Goal: Use online tool/utility: Utilize a website feature to perform a specific function

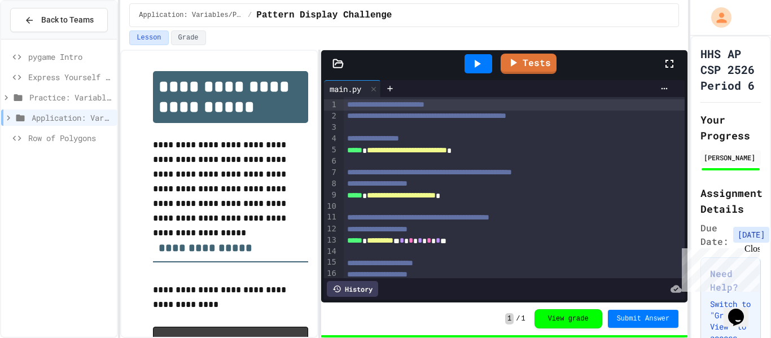
click at [43, 137] on span "Row of Polygons" at bounding box center [70, 138] width 84 height 12
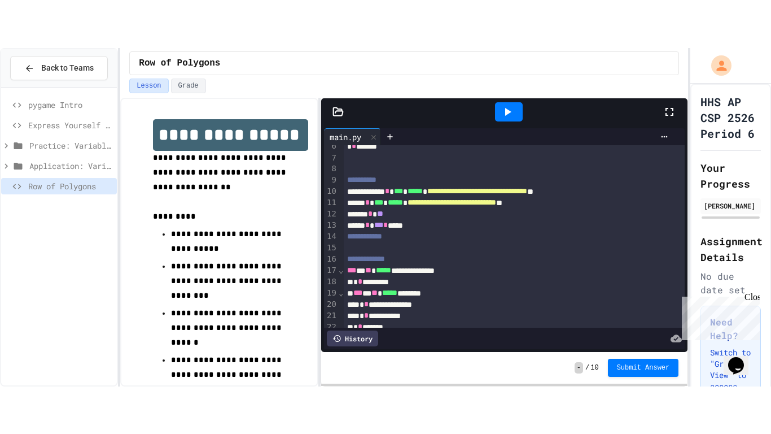
scroll to position [63, 0]
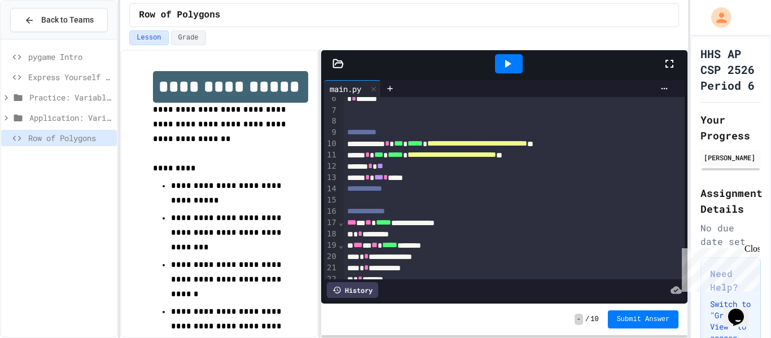
click at [516, 69] on div at bounding box center [509, 63] width 28 height 19
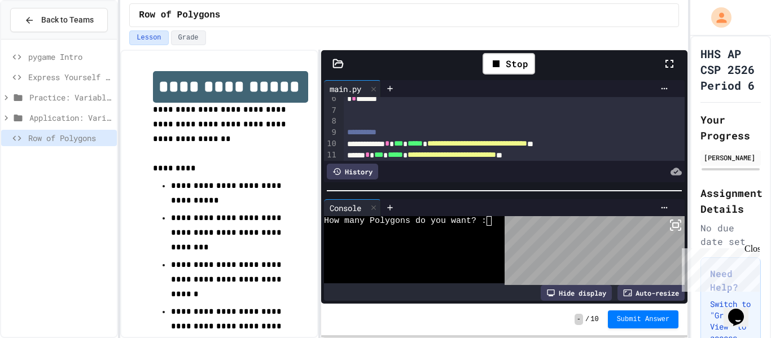
click at [502, 229] on div at bounding box center [414, 249] width 181 height 67
click at [675, 220] on icon at bounding box center [676, 225] width 14 height 14
click at [671, 53] on div at bounding box center [675, 63] width 25 height 33
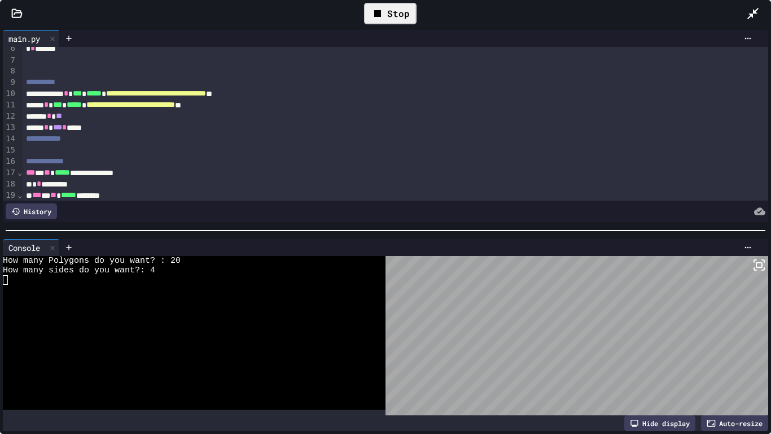
click at [397, 18] on div "Stop" at bounding box center [390, 13] width 53 height 21
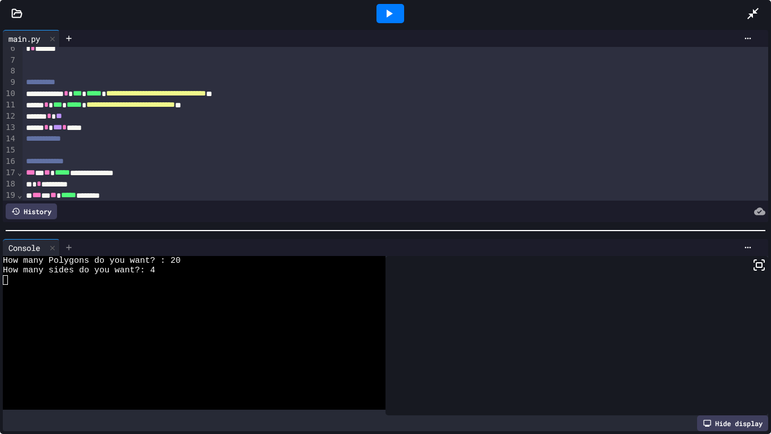
click at [68, 249] on icon at bounding box center [68, 247] width 9 height 9
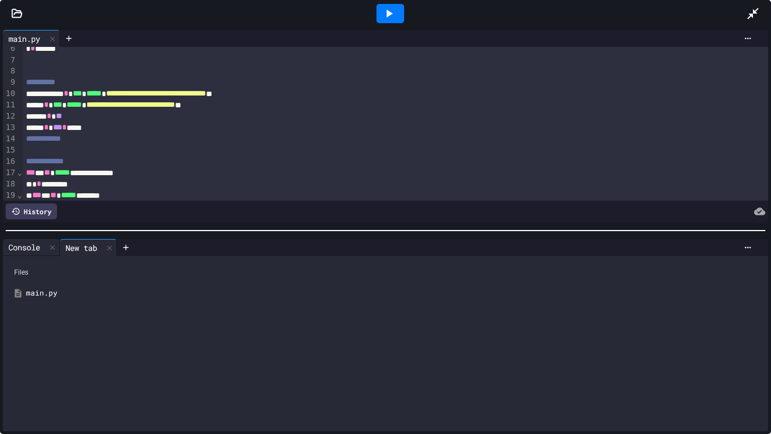
click at [32, 247] on div "Console" at bounding box center [24, 247] width 43 height 12
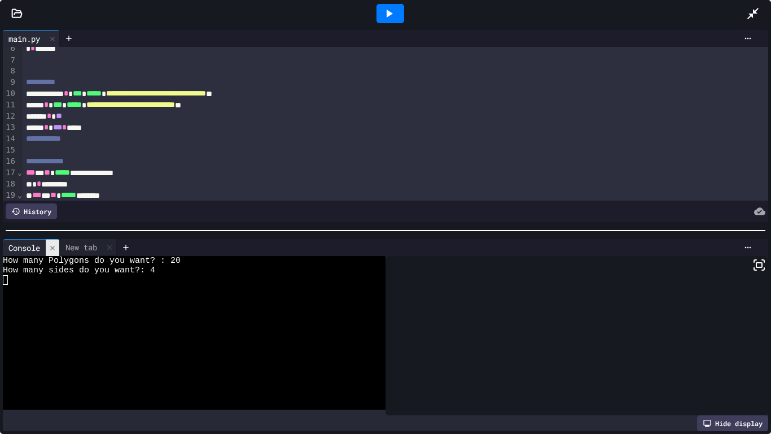
click at [55, 244] on icon at bounding box center [53, 248] width 8 height 8
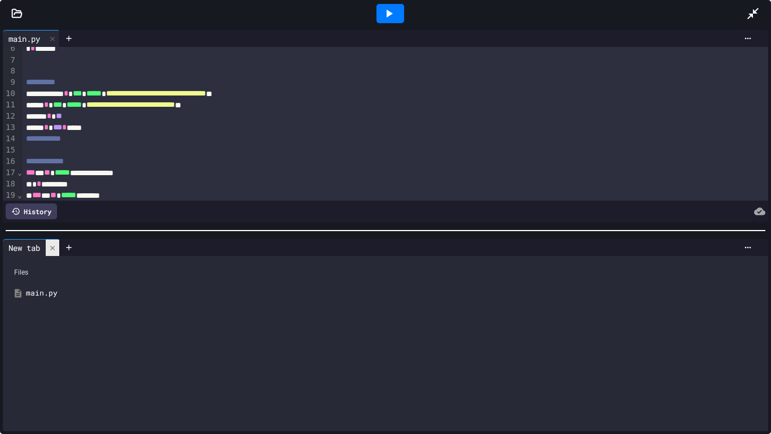
click at [55, 246] on icon at bounding box center [52, 247] width 5 height 5
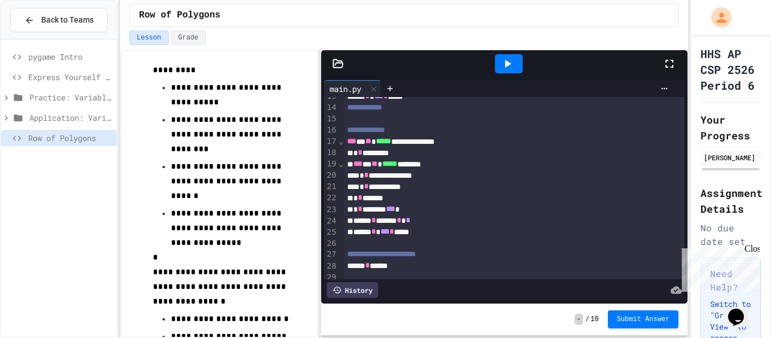
scroll to position [150, 0]
